Goal: Check status: Check status

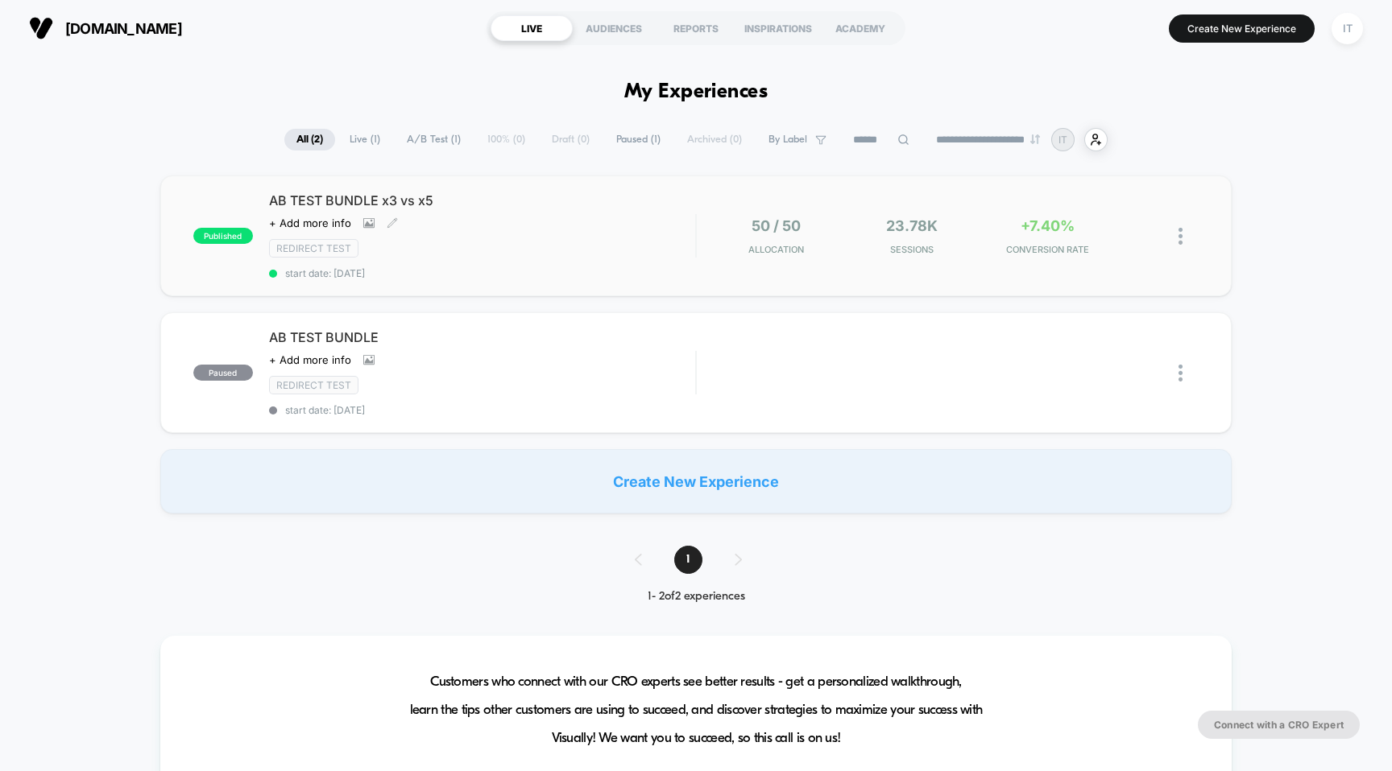
click at [400, 194] on span "AB TEST BUNDLE x3 vs x5" at bounding box center [482, 200] width 427 height 16
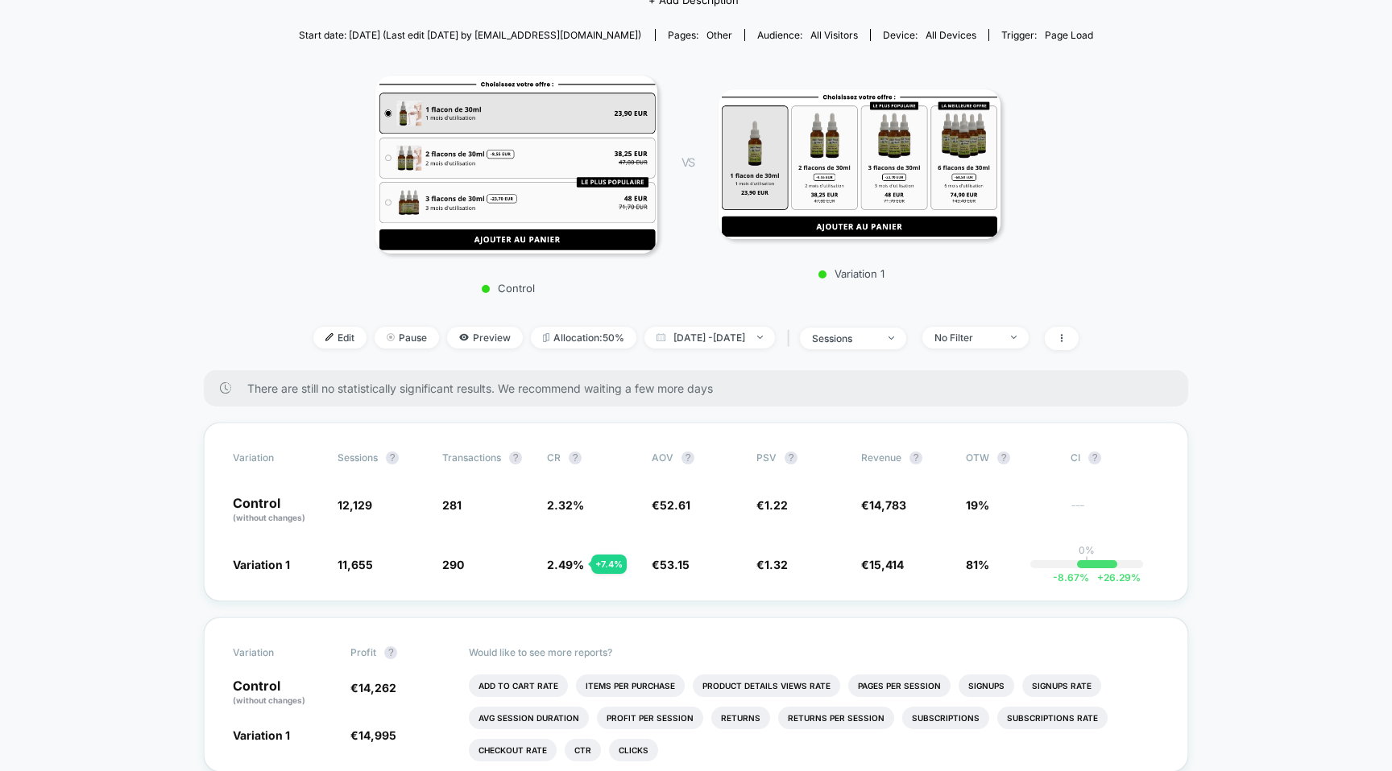
scroll to position [229, 0]
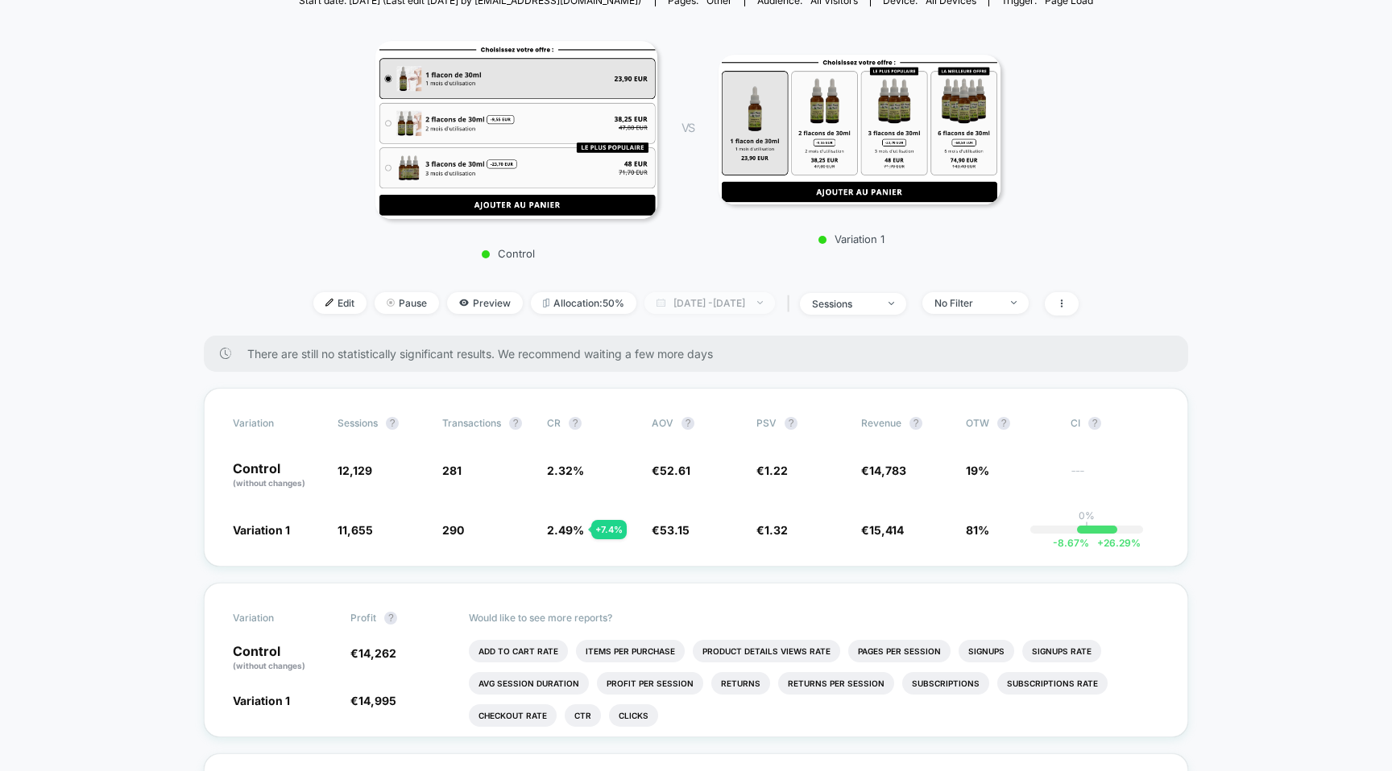
click at [691, 296] on span "[DATE] - [DATE]" at bounding box center [709, 303] width 130 height 22
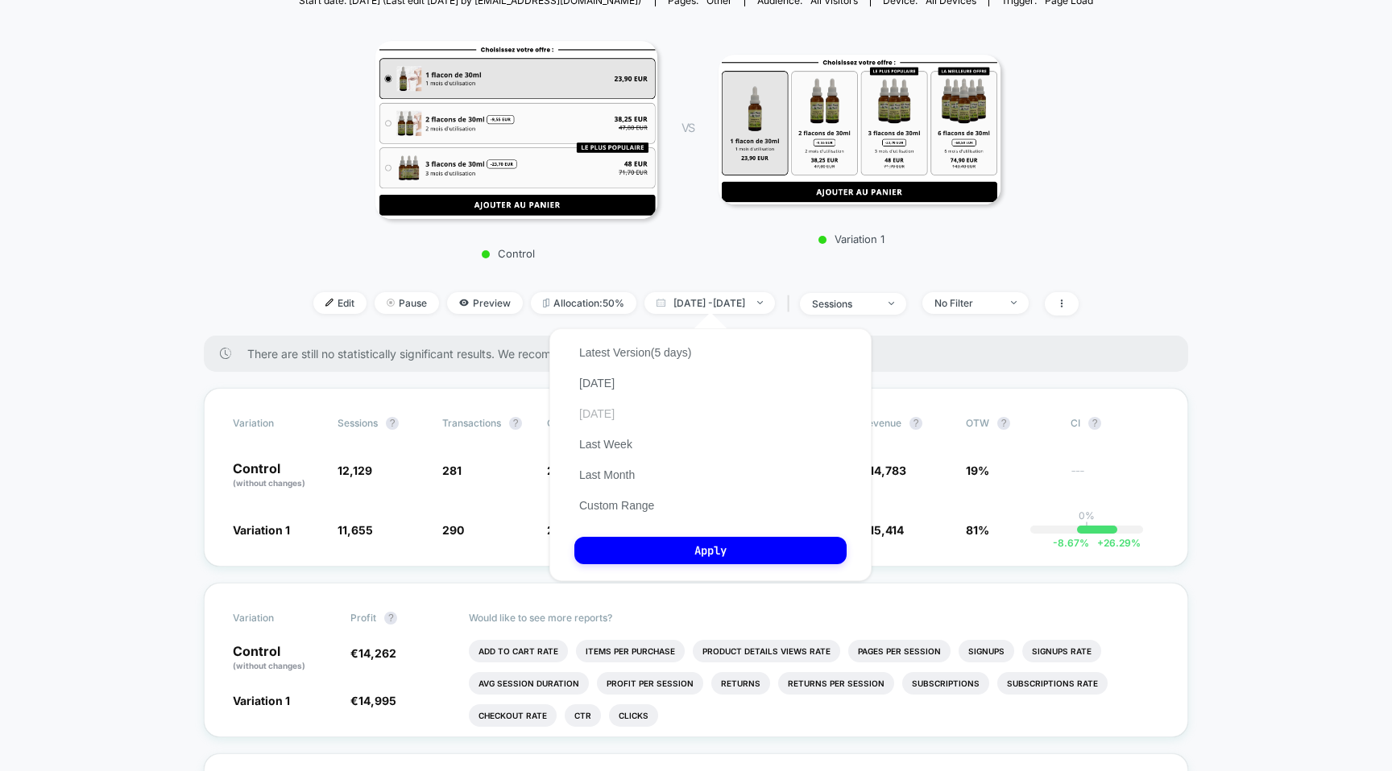
click at [599, 415] on button "[DATE]" at bounding box center [596, 414] width 45 height 14
click at [681, 547] on button "Apply" at bounding box center [710, 550] width 272 height 27
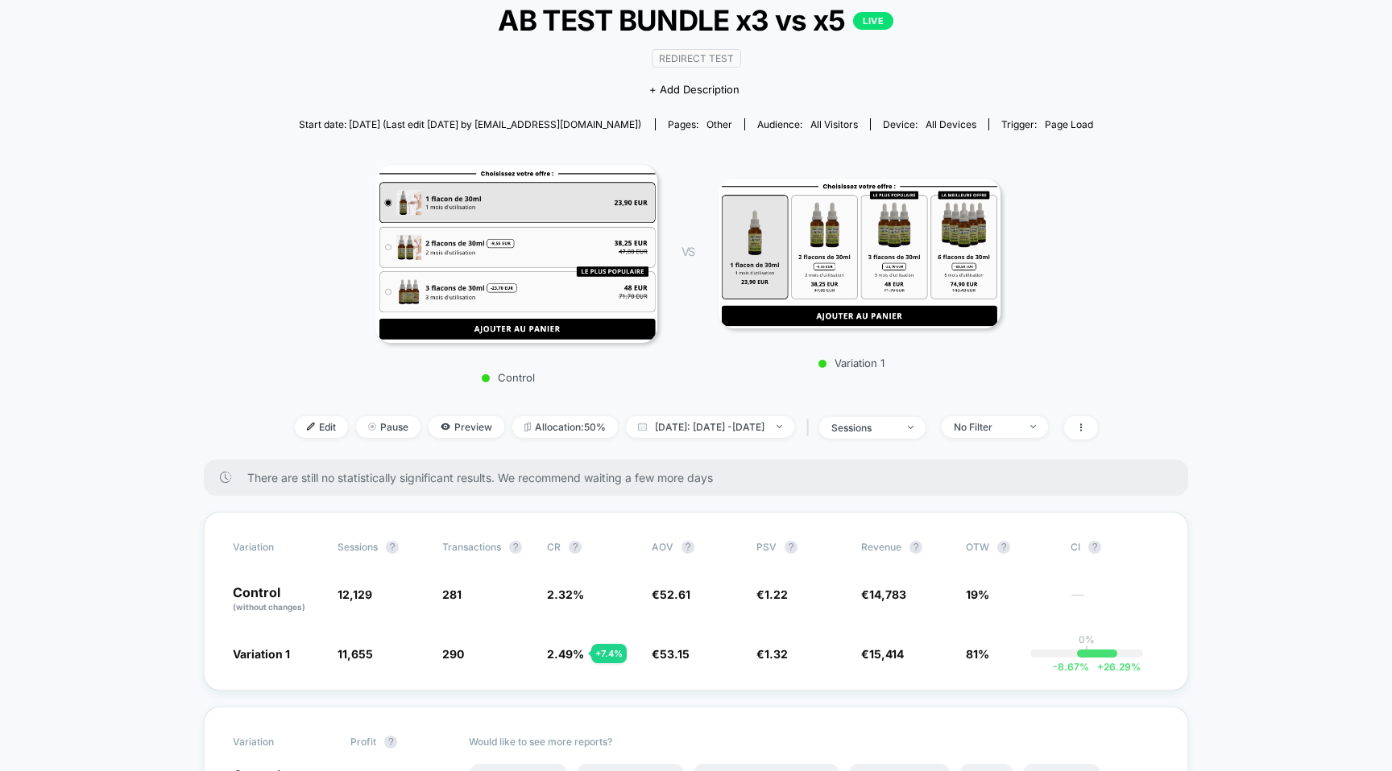
scroll to position [117, 0]
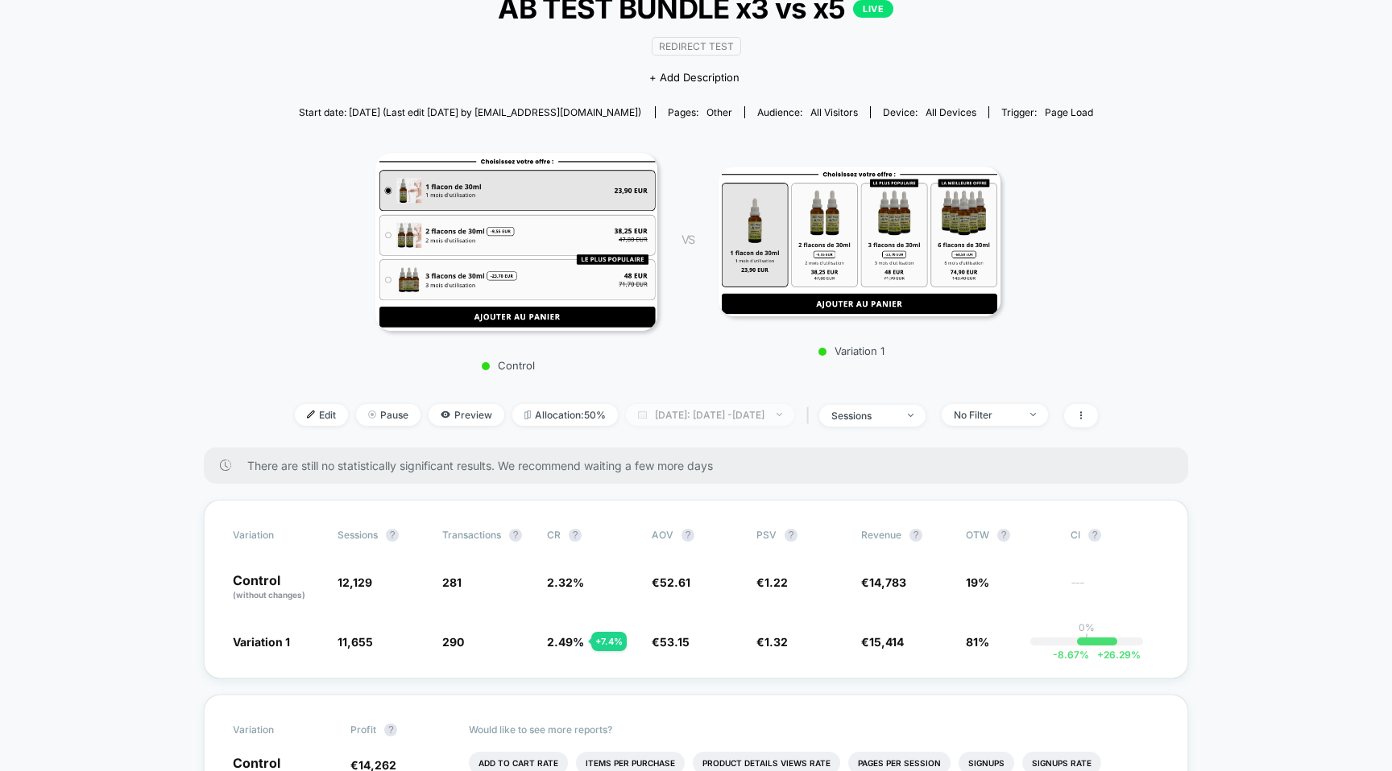
click at [689, 417] on span "[DATE]: [DATE] - [DATE]" at bounding box center [710, 415] width 168 height 22
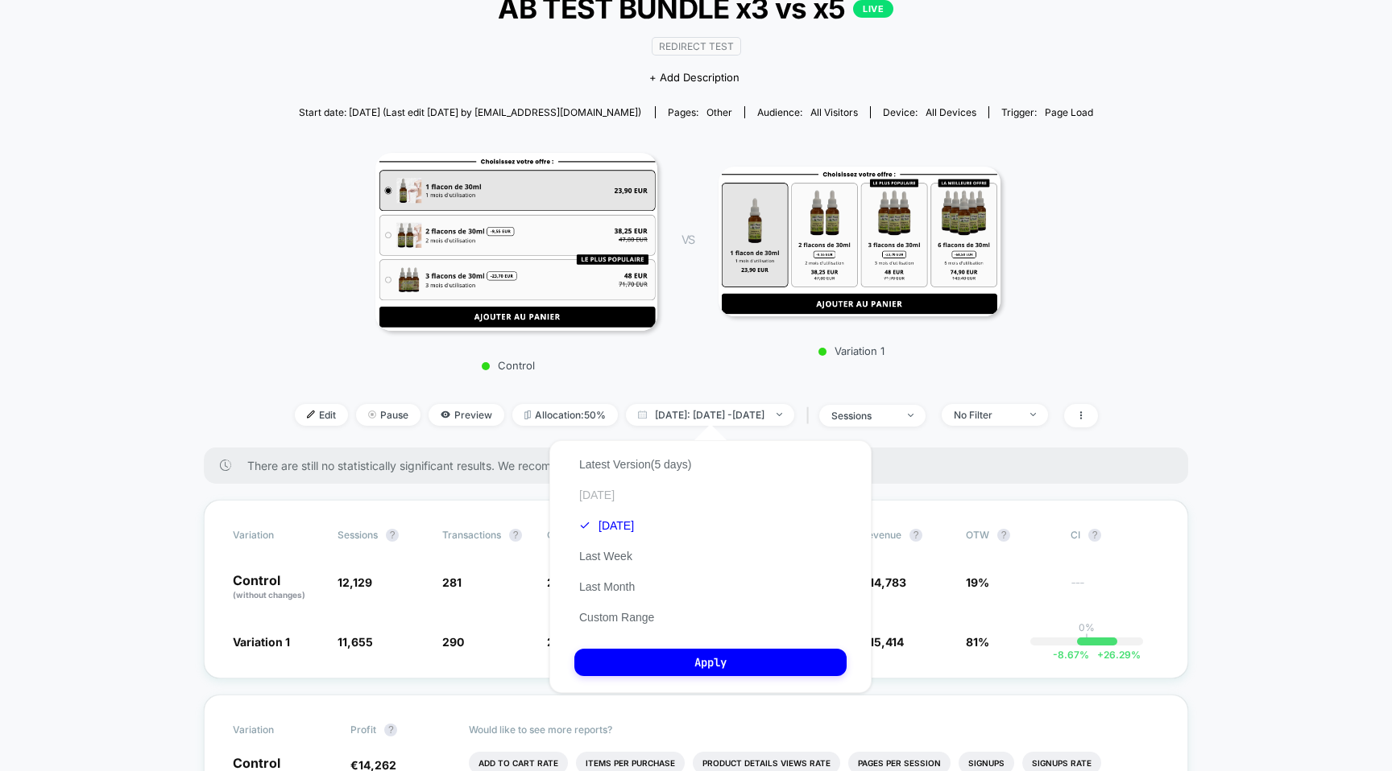
click at [601, 494] on button "[DATE]" at bounding box center [596, 495] width 45 height 14
click at [685, 660] on button "Apply" at bounding box center [710, 662] width 272 height 27
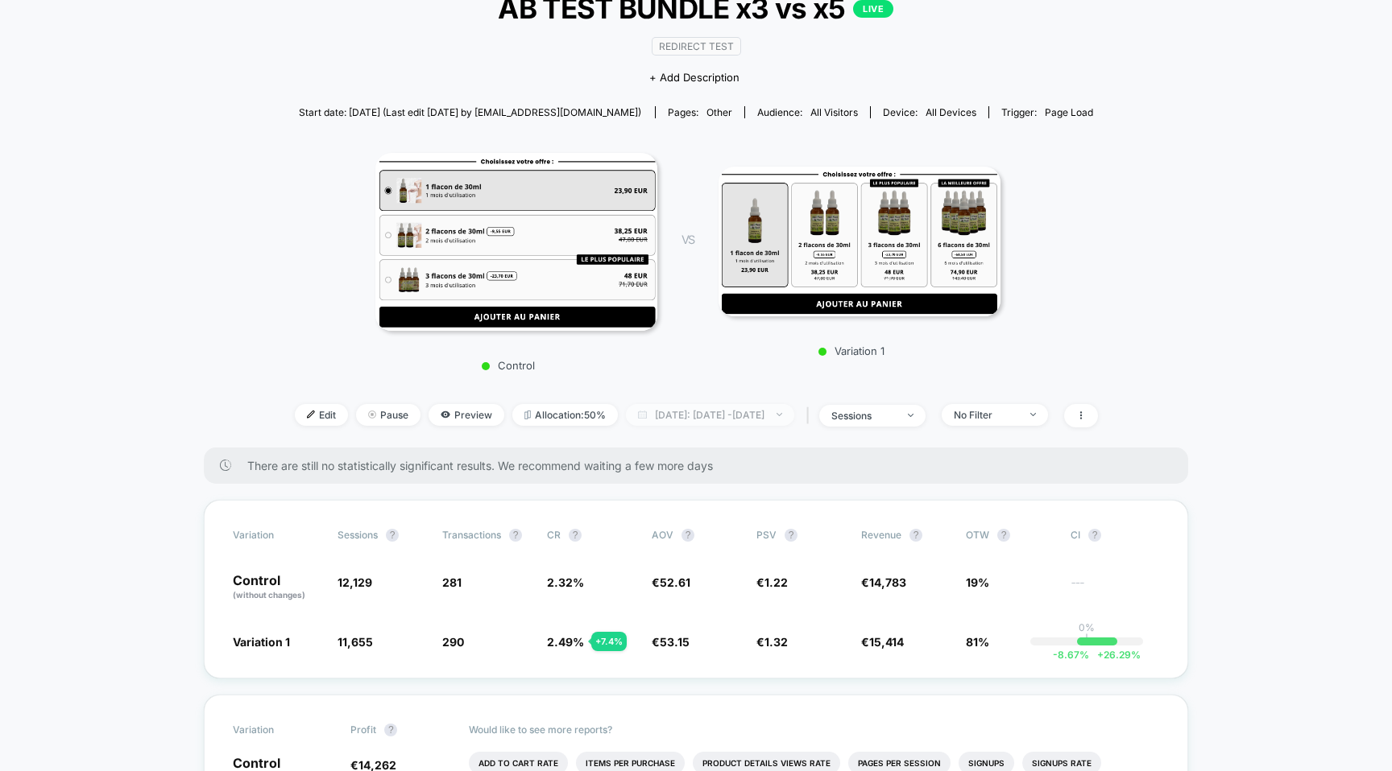
click at [715, 414] on span "[DATE]: [DATE] - [DATE]" at bounding box center [710, 415] width 168 height 22
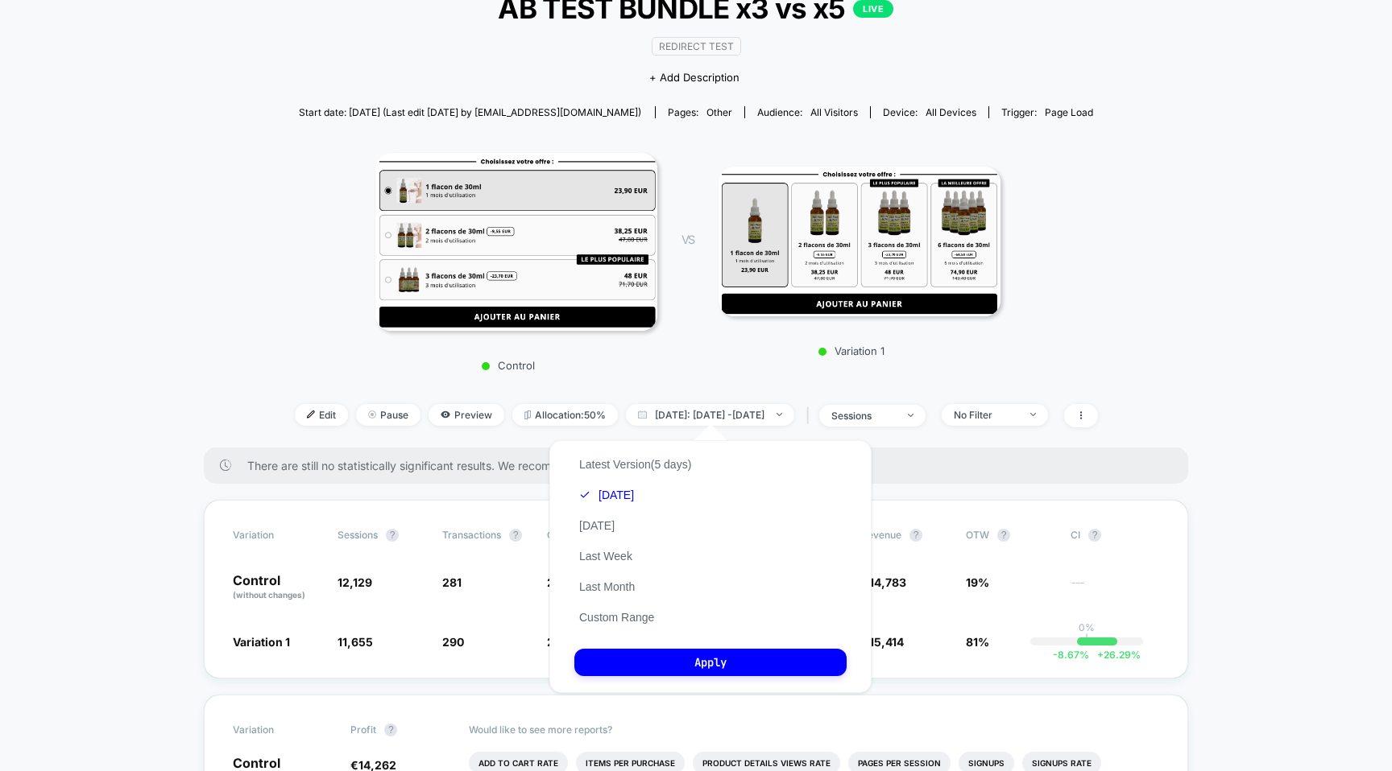
click at [638, 524] on div "Latest Version (5 days) [DATE] [DATE] Last Week Last Month Custom Range" at bounding box center [635, 541] width 122 height 184
click at [615, 524] on button "[DATE]" at bounding box center [596, 526] width 45 height 14
click at [669, 668] on button "Apply" at bounding box center [710, 662] width 272 height 27
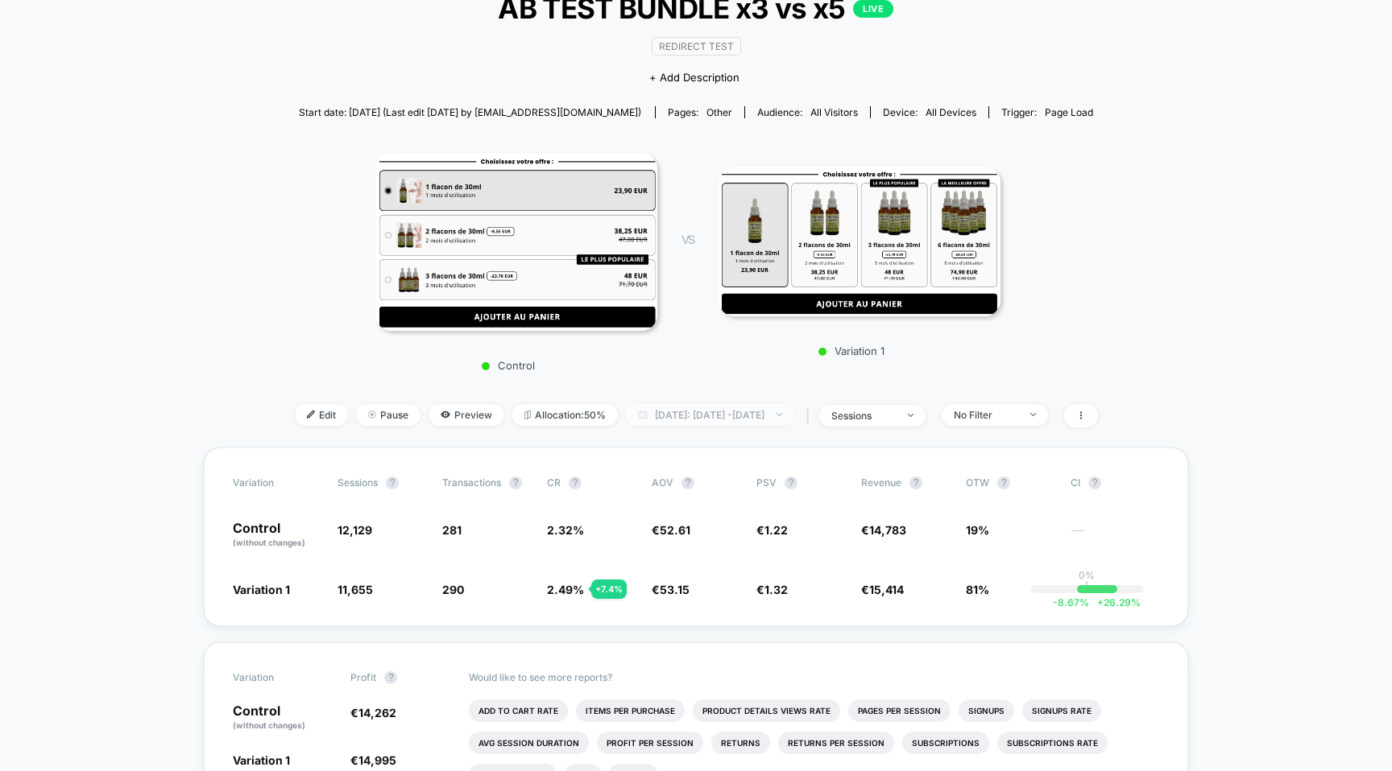
click at [718, 407] on span "[DATE]: [DATE] - [DATE]" at bounding box center [710, 415] width 168 height 22
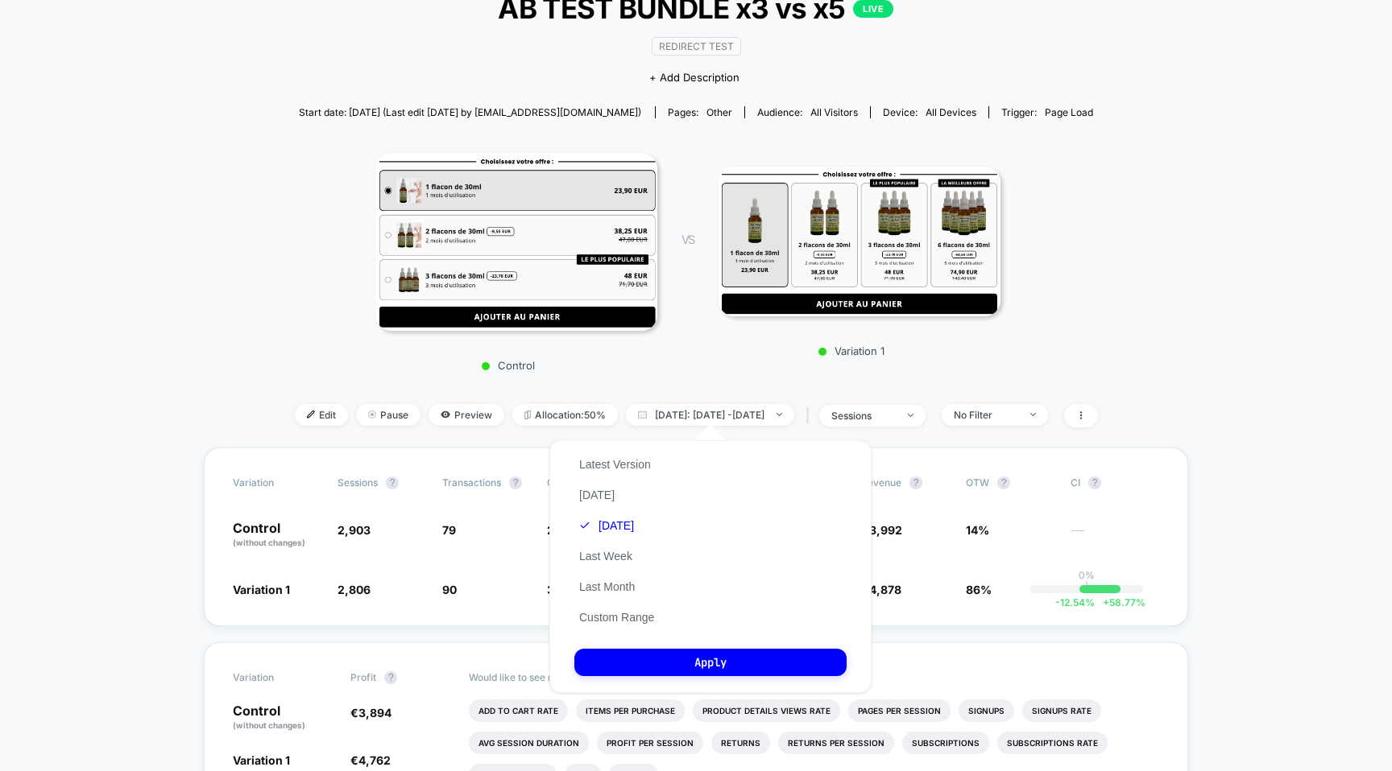
click at [719, 333] on div "Variation 1" at bounding box center [859, 256] width 282 height 201
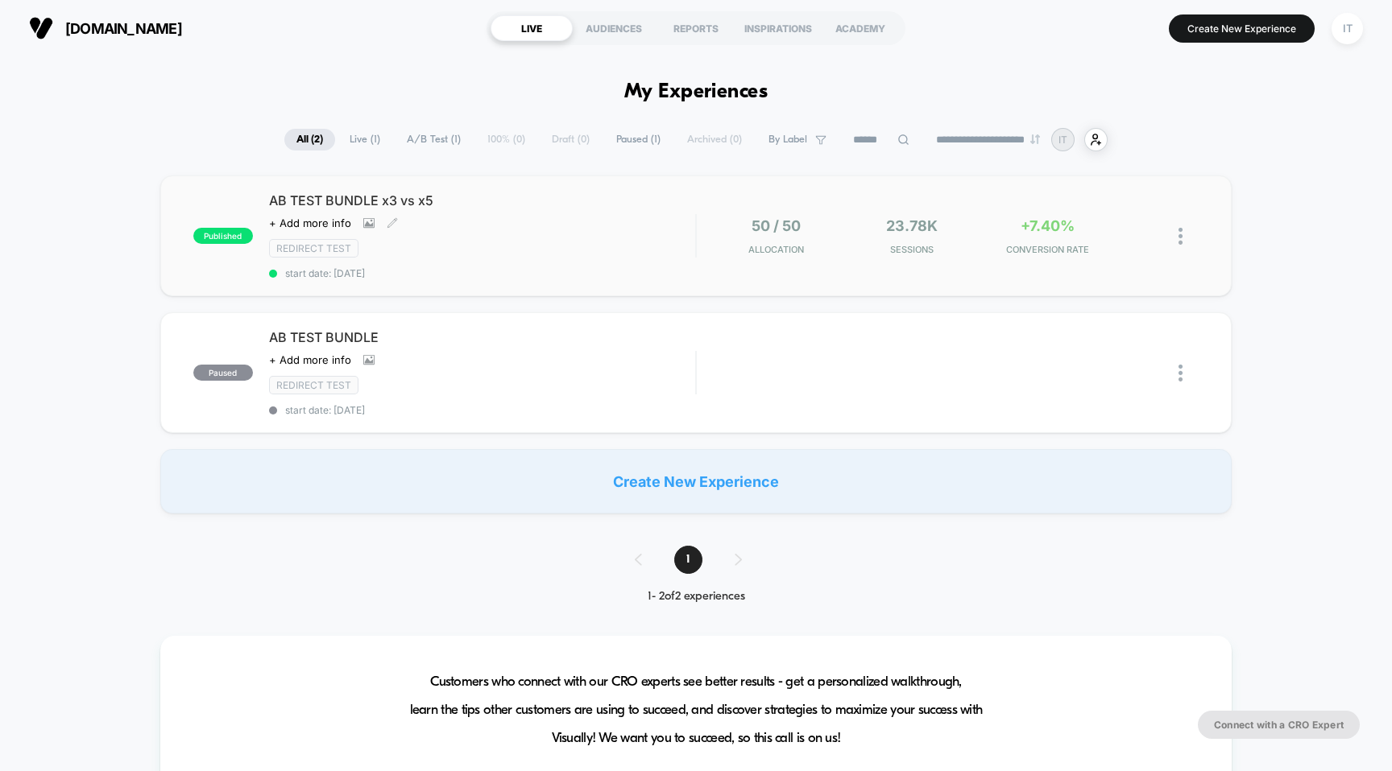
click at [394, 196] on span "AB TEST BUNDLE x3 vs x5" at bounding box center [482, 200] width 427 height 16
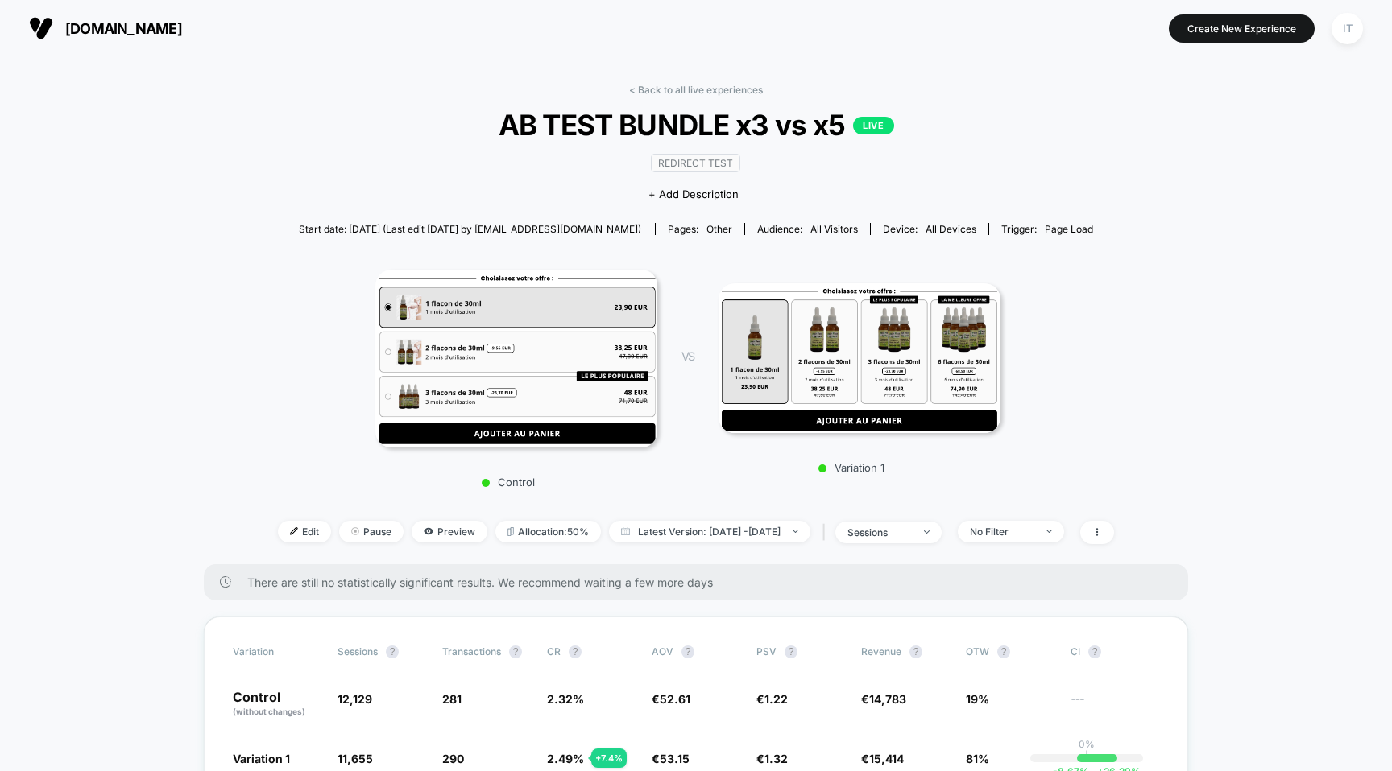
scroll to position [400, 0]
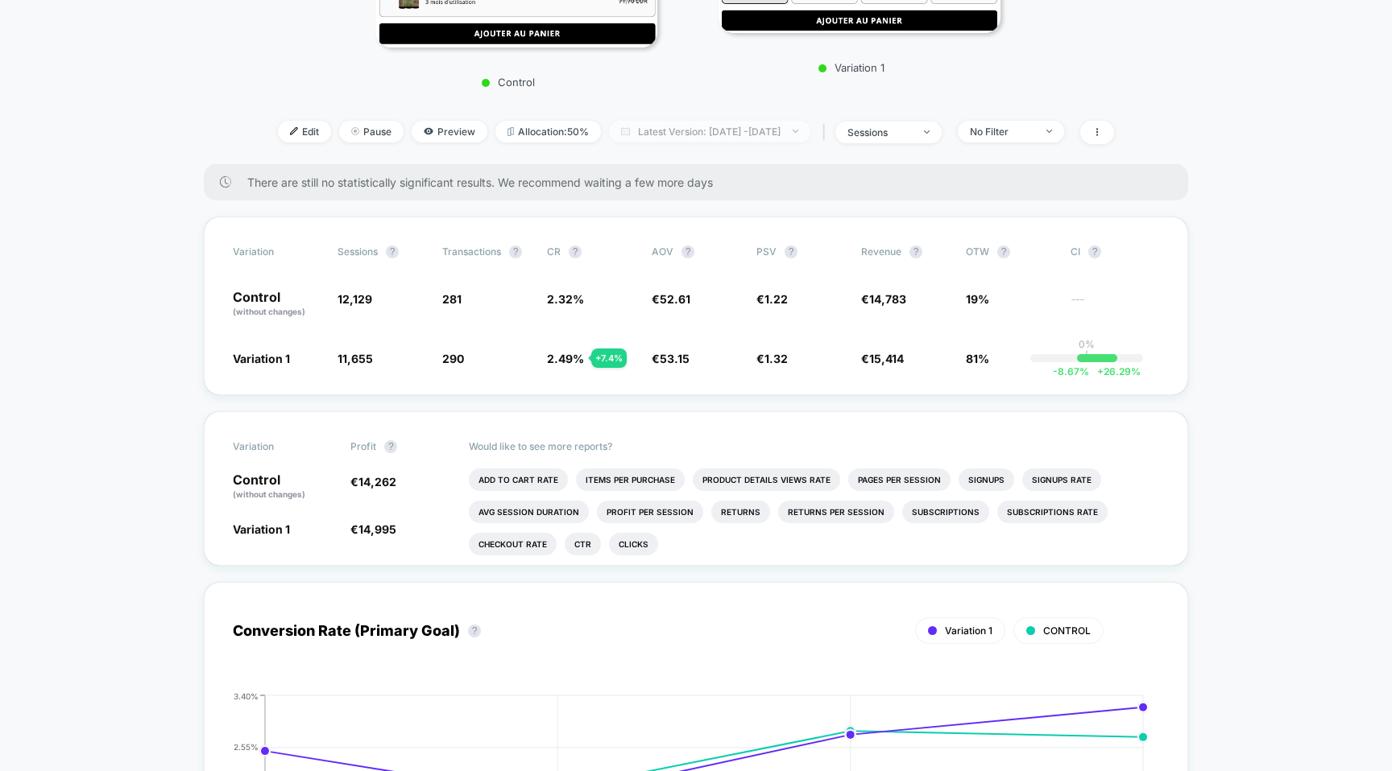
click at [723, 126] on span "Latest Version: [DATE] - [DATE]" at bounding box center [709, 132] width 201 height 22
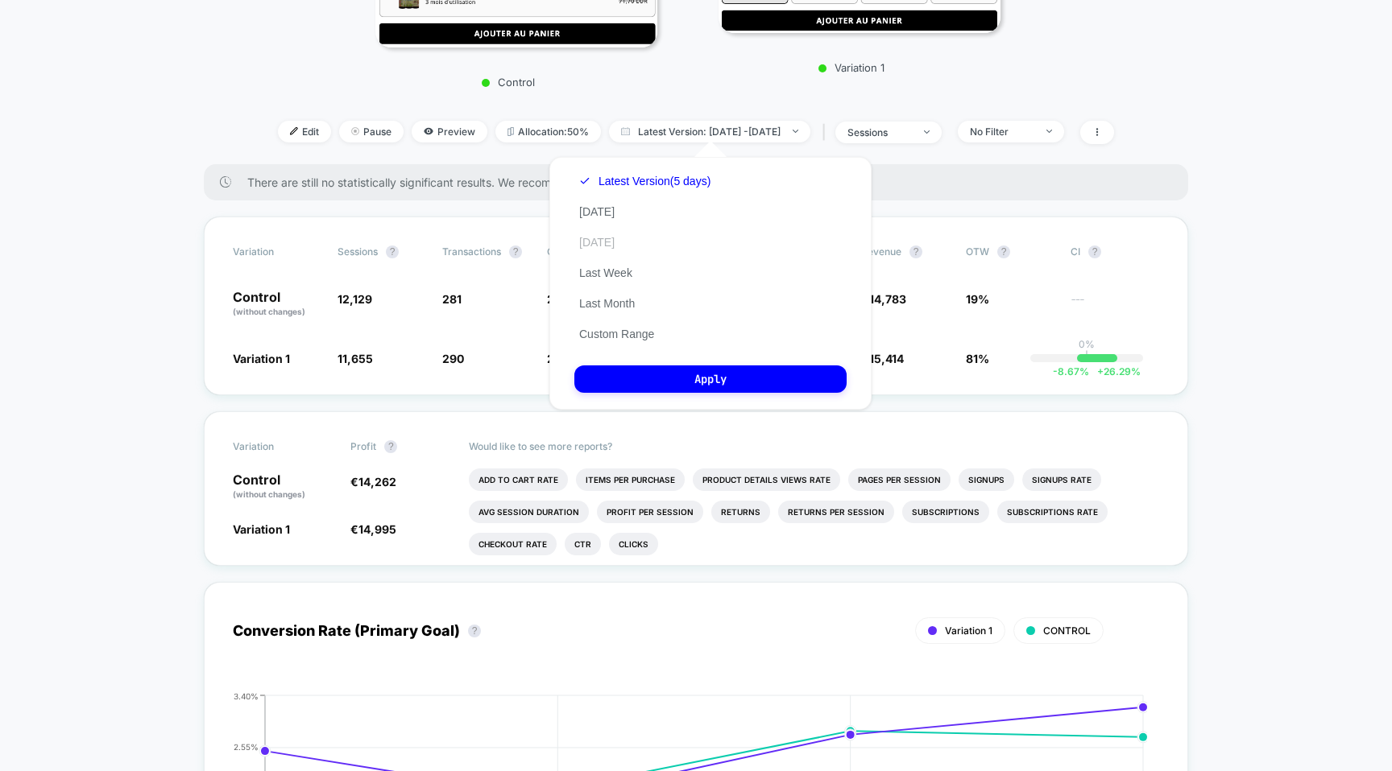
click at [604, 239] on button "[DATE]" at bounding box center [596, 242] width 45 height 14
click at [631, 379] on button "Apply" at bounding box center [710, 379] width 272 height 27
